Goal: Check status: Check status

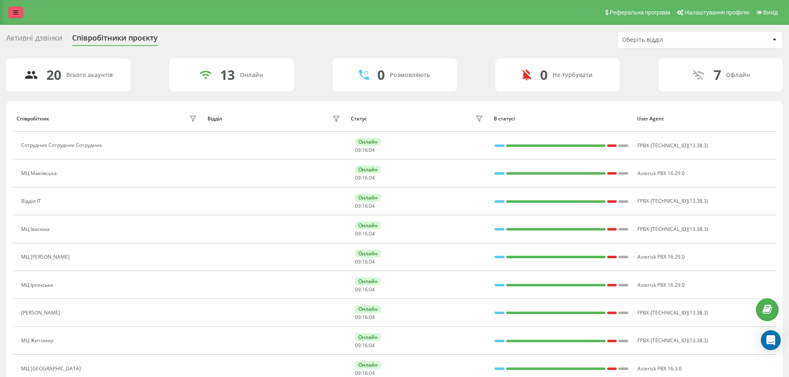
click at [17, 15] on link at bounding box center [15, 13] width 15 height 12
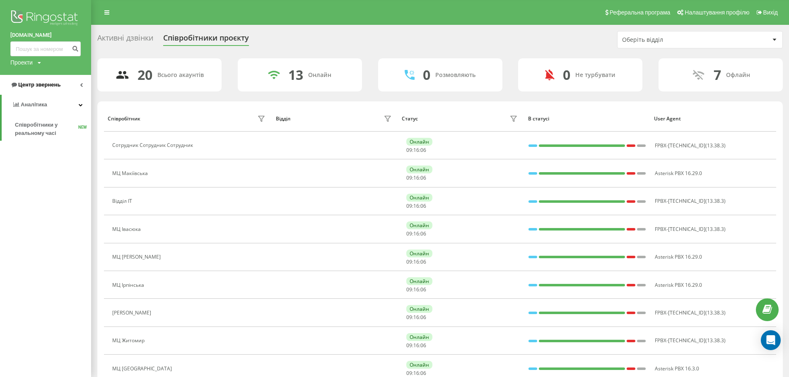
click at [25, 84] on span "Центр звернень" at bounding box center [39, 85] width 42 height 6
click at [32, 103] on span "Журнал дзвінків" at bounding box center [37, 105] width 44 height 8
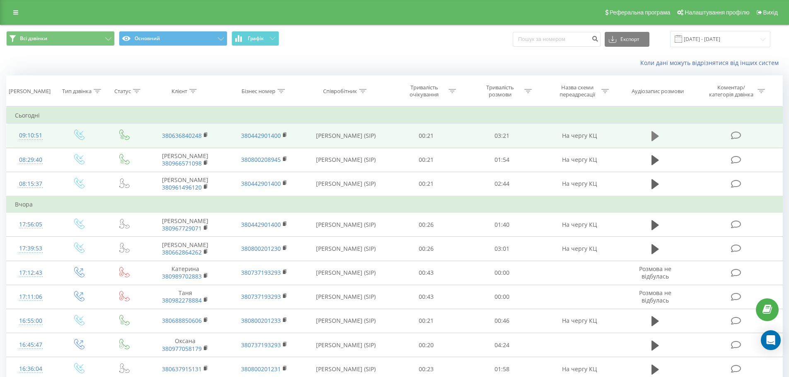
click at [653, 134] on icon at bounding box center [655, 136] width 7 height 10
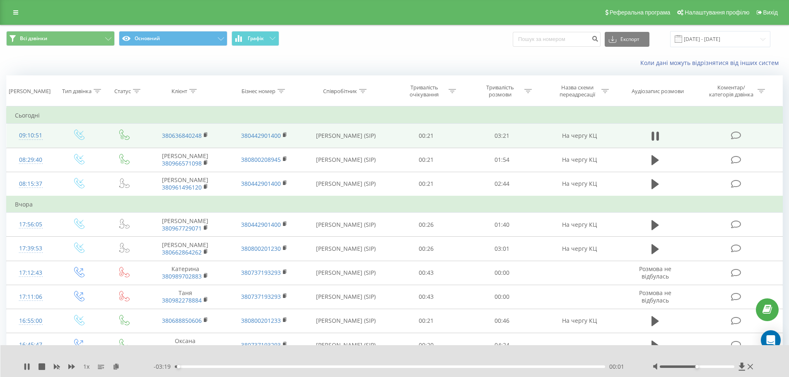
click at [459, 365] on div "- 03:19 00:01 00:01" at bounding box center [393, 367] width 478 height 8
click at [459, 367] on div "00:02" at bounding box center [390, 367] width 431 height 2
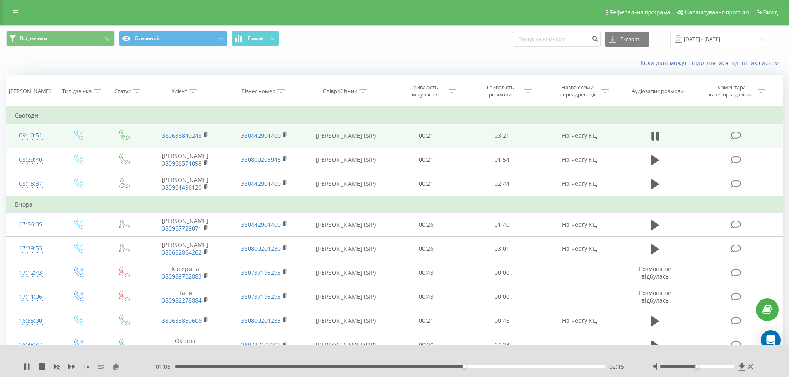
click at [513, 368] on div "- 01:05 02:15 02:15" at bounding box center [393, 367] width 478 height 8
click at [514, 368] on div "02:17" at bounding box center [390, 367] width 431 height 2
click at [29, 368] on icon at bounding box center [29, 367] width 2 height 7
